Goal: Task Accomplishment & Management: Manage account settings

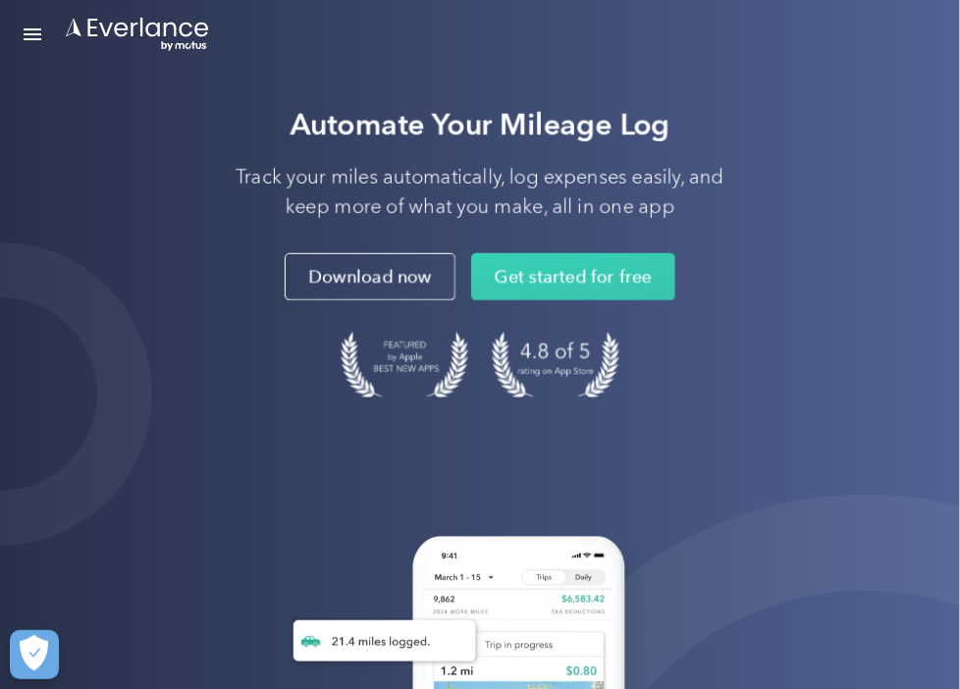
click at [0, 0] on link "Login" at bounding box center [0, 0] width 0 height 0
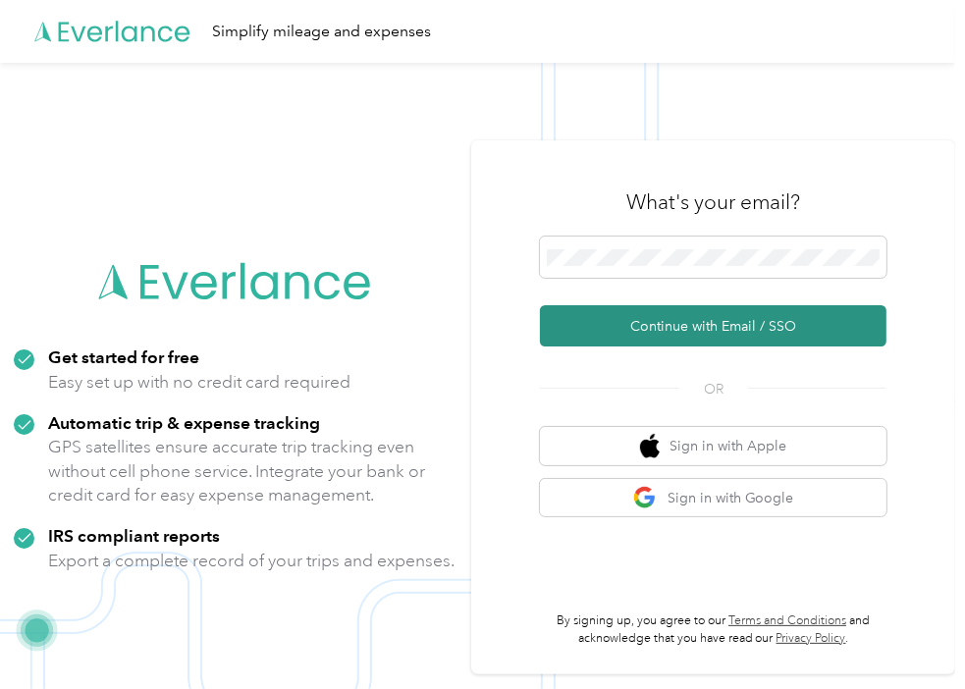
click at [610, 335] on button "Continue with Email / SSO" at bounding box center [713, 325] width 347 height 41
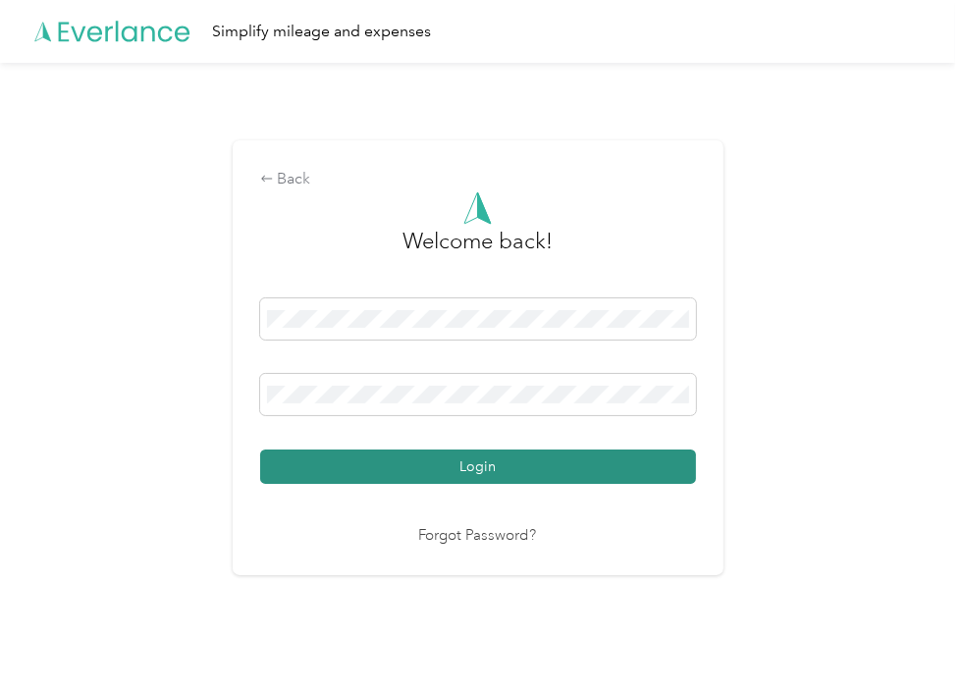
click at [520, 475] on button "Login" at bounding box center [478, 467] width 436 height 34
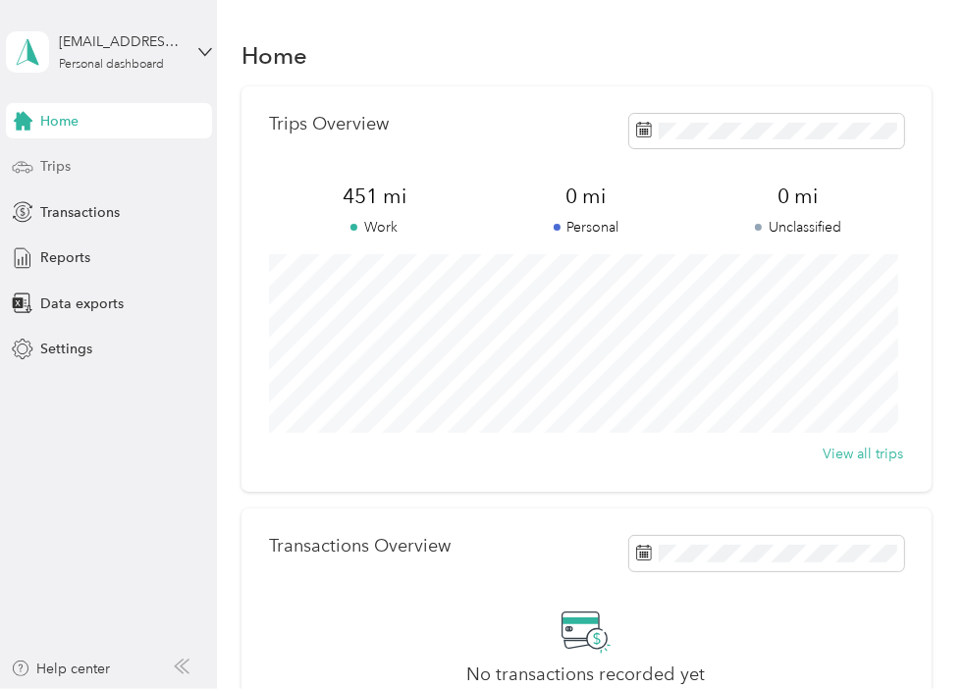
click at [42, 161] on span "Trips" at bounding box center [55, 166] width 30 height 21
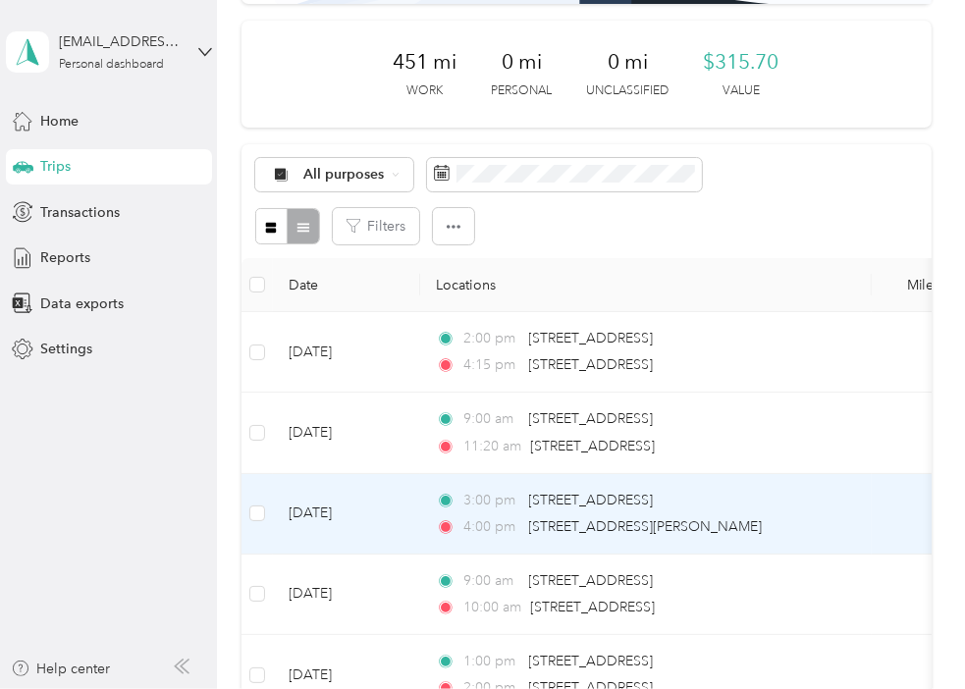
scroll to position [243, 0]
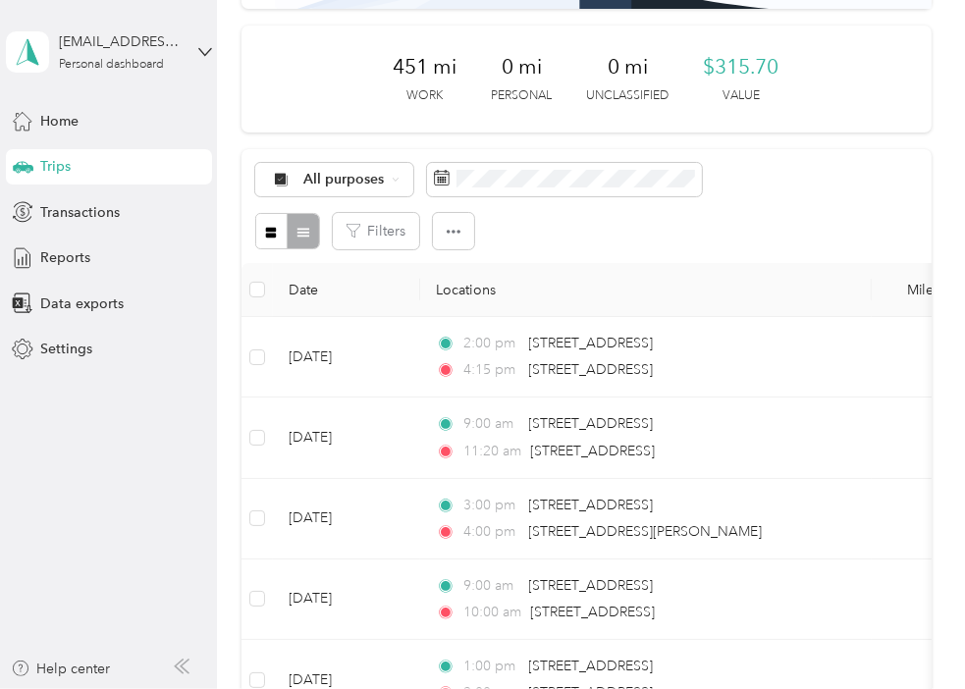
click at [644, 247] on div "Filters" at bounding box center [586, 231] width 663 height 36
